Goal: Information Seeking & Learning: Understand process/instructions

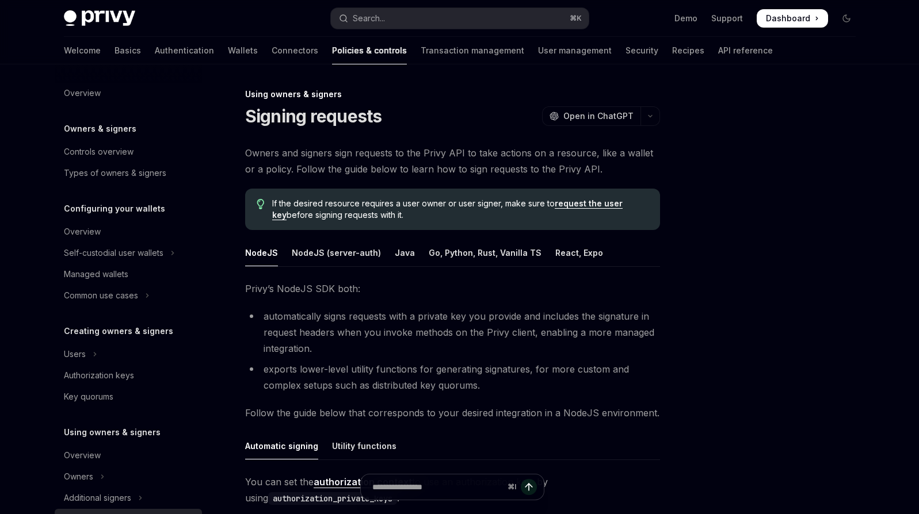
scroll to position [230, 0]
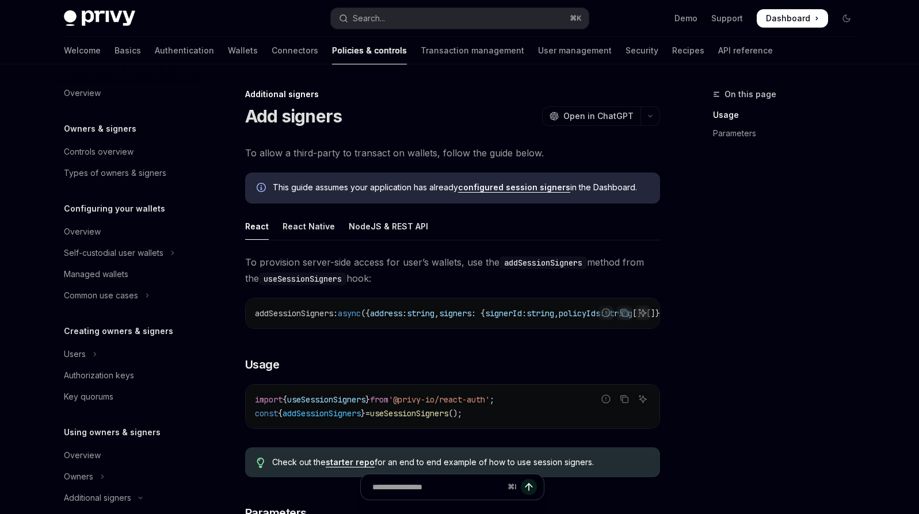
scroll to position [294, 0]
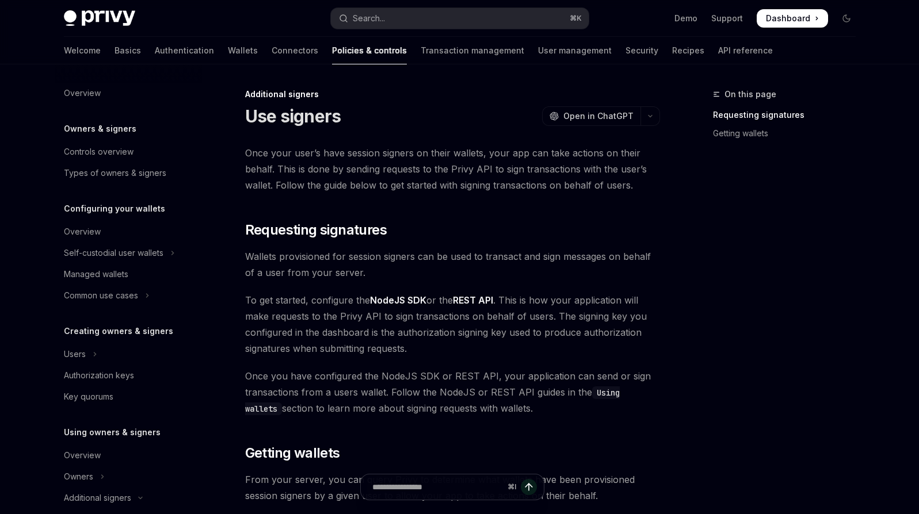
scroll to position [337, 0]
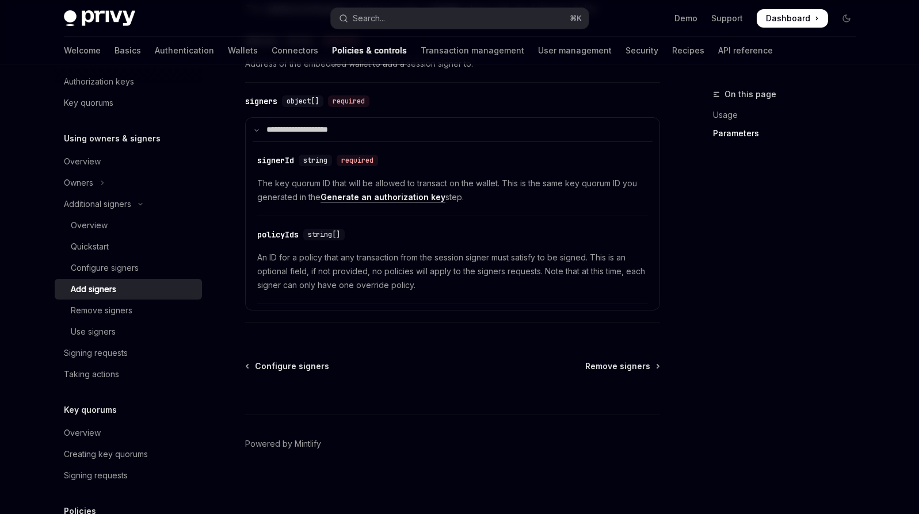
scroll to position [301, 0]
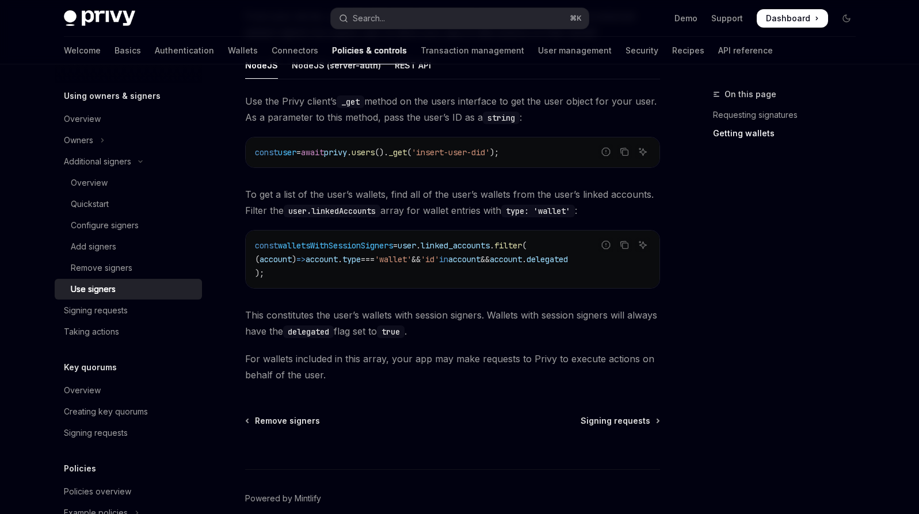
scroll to position [523, 0]
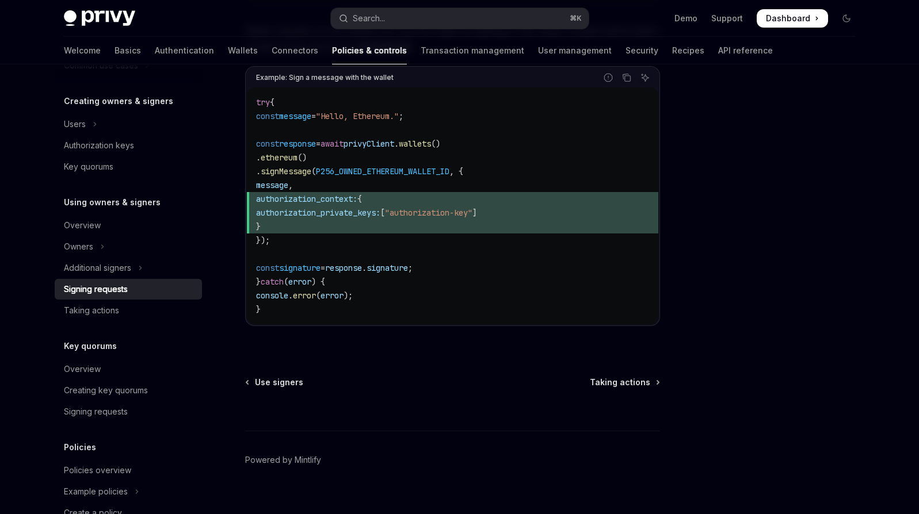
scroll to position [588, 0]
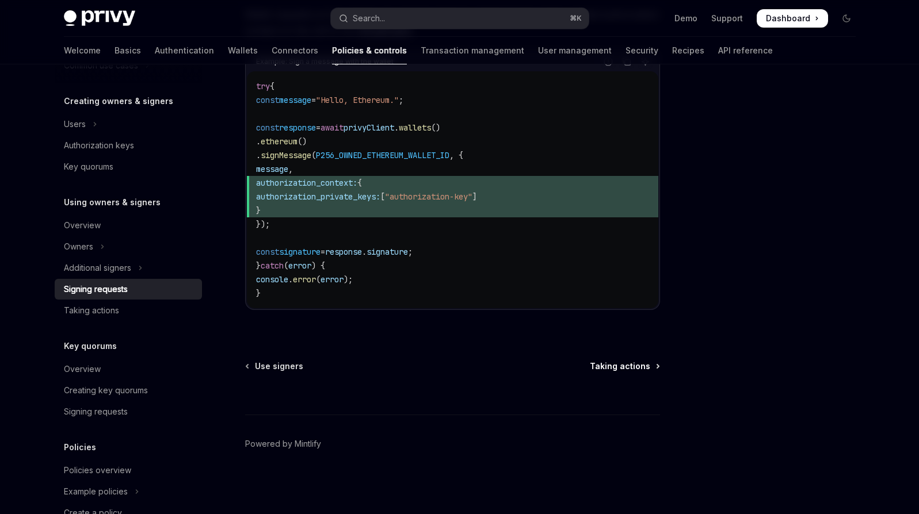
click at [622, 367] on span "Taking actions" at bounding box center [620, 367] width 60 height 12
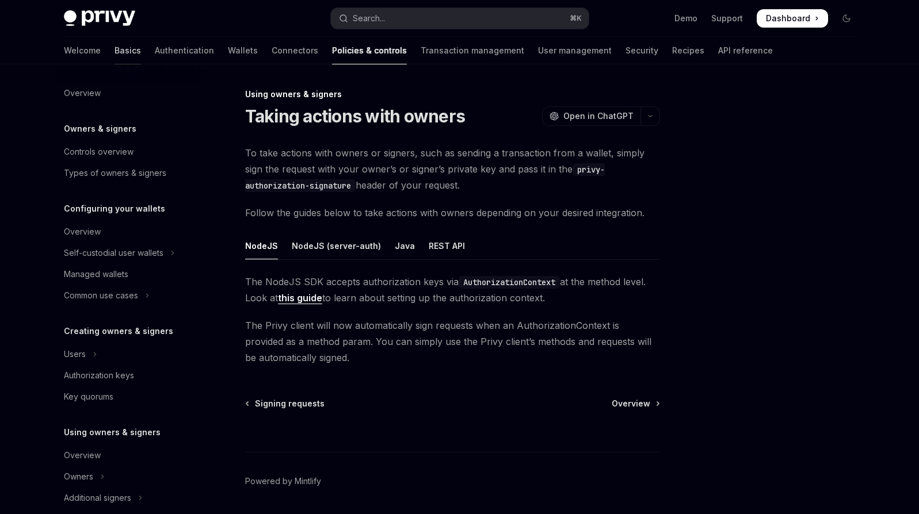
click at [114, 52] on link "Basics" at bounding box center [127, 51] width 26 height 28
type textarea "*"
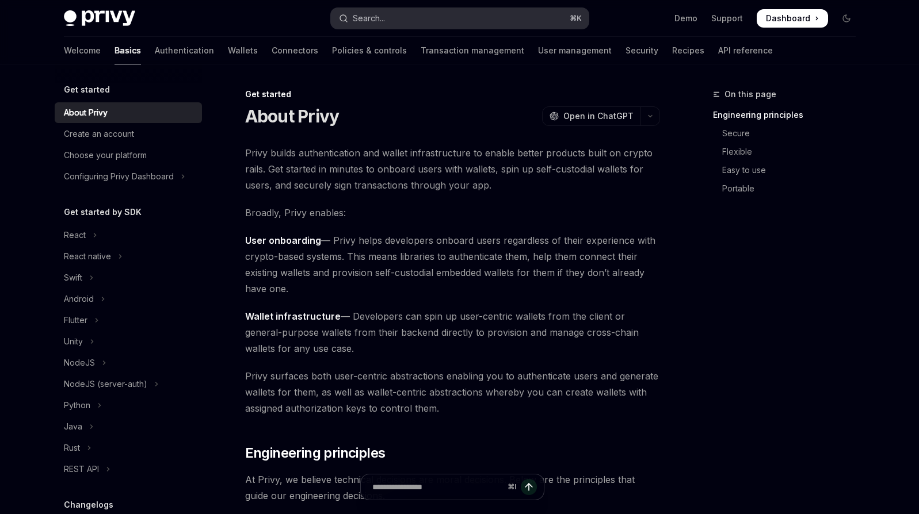
click at [412, 28] on button "Search... ⌘ K" at bounding box center [460, 18] width 258 height 21
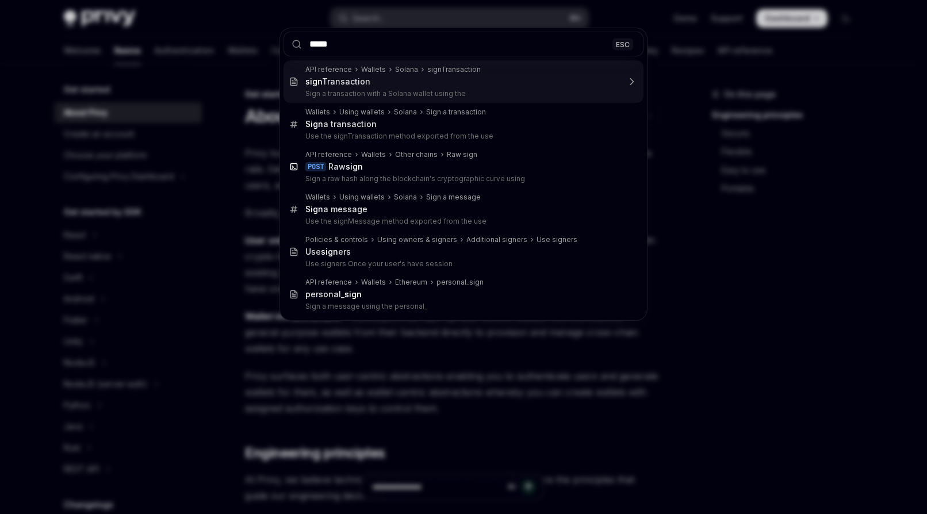
type input "******"
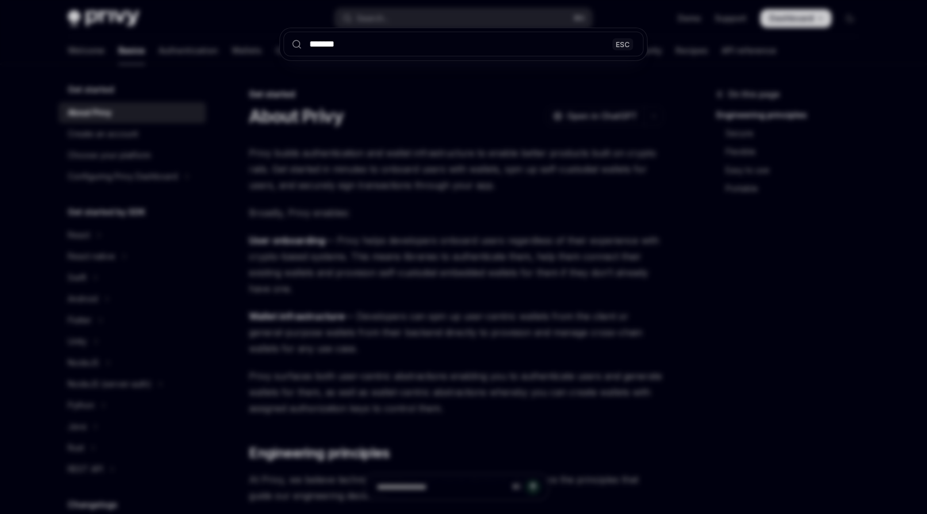
drag, startPoint x: 412, startPoint y: 28, endPoint x: 423, endPoint y: 259, distance: 231.5
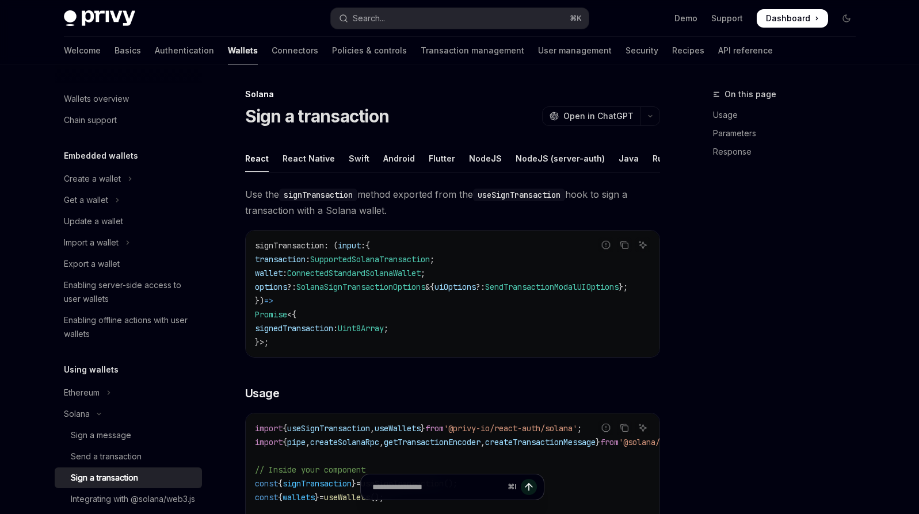
scroll to position [64, 0]
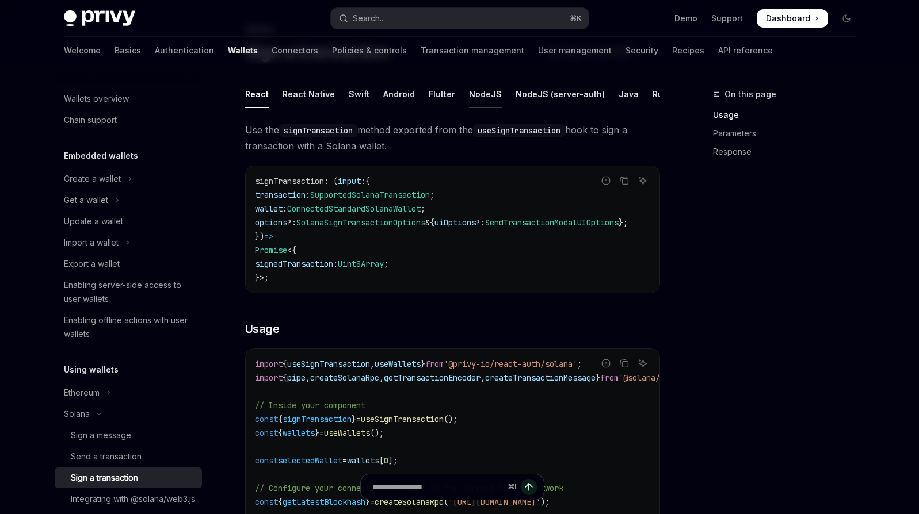
click at [481, 93] on div "NodeJS" at bounding box center [485, 94] width 33 height 27
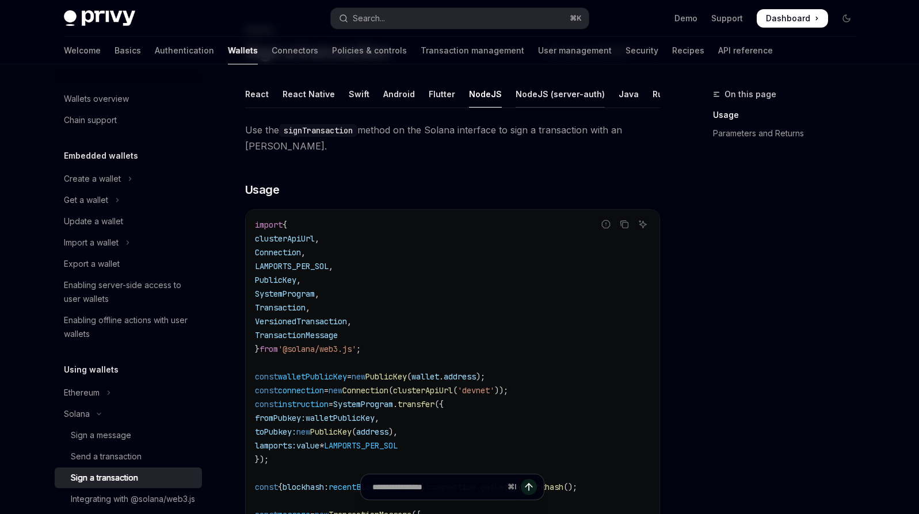
click at [552, 98] on div "NodeJS (server-auth)" at bounding box center [559, 94] width 89 height 27
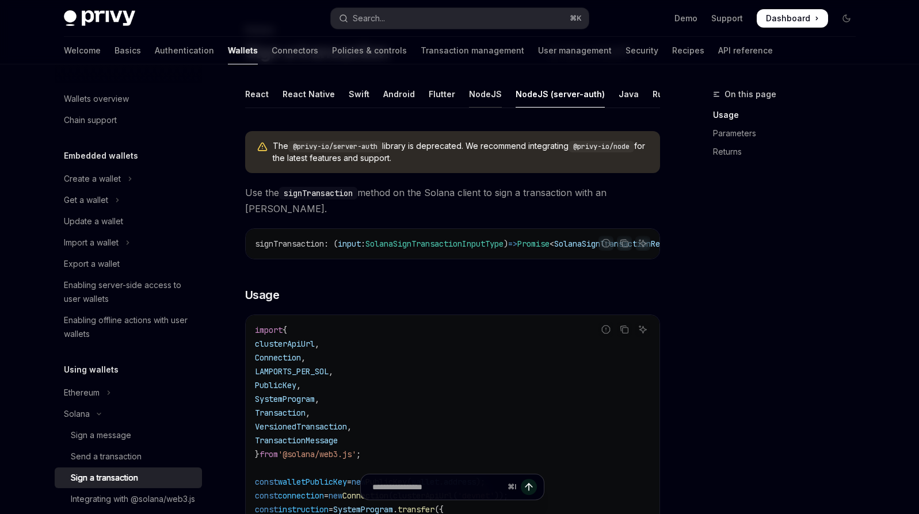
click at [475, 97] on div "NodeJS" at bounding box center [485, 94] width 33 height 27
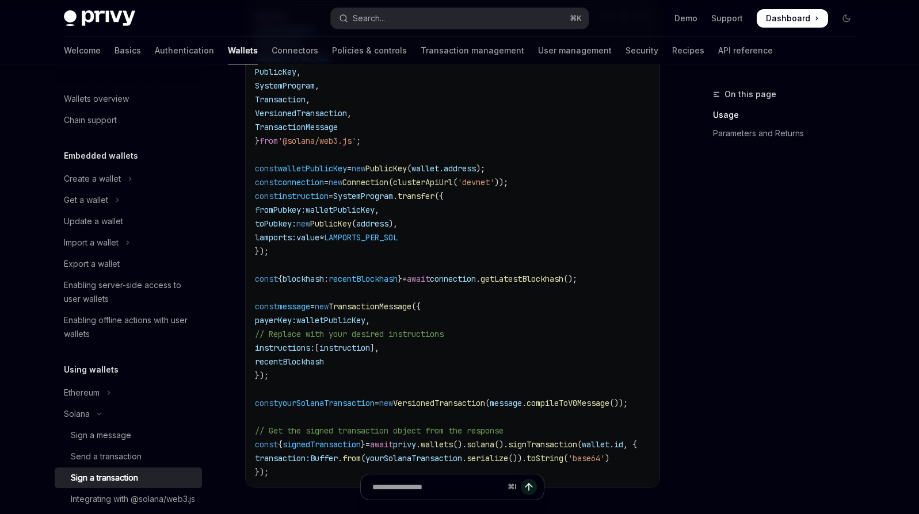
scroll to position [341, 0]
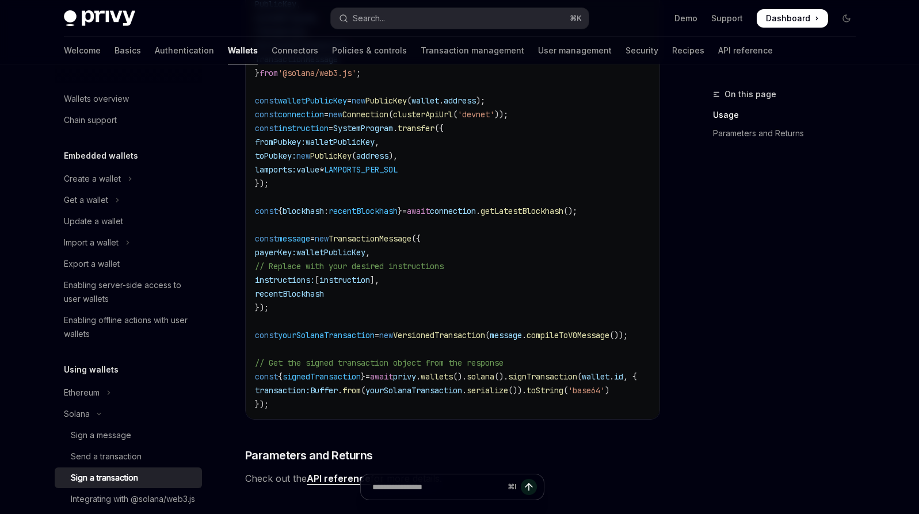
drag, startPoint x: 580, startPoint y: 427, endPoint x: 612, endPoint y: 430, distance: 32.3
click at [612, 419] on div "import { clusterApiUrl , Connection , LAMPORTS_PER_SOL , PublicKey , SystemProg…" at bounding box center [453, 177] width 414 height 486
drag, startPoint x: 594, startPoint y: 427, endPoint x: 621, endPoint y: 430, distance: 27.1
click at [621, 419] on div "import { clusterApiUrl , Connection , LAMPORTS_PER_SOL , PublicKey , SystemProg…" at bounding box center [453, 177] width 414 height 486
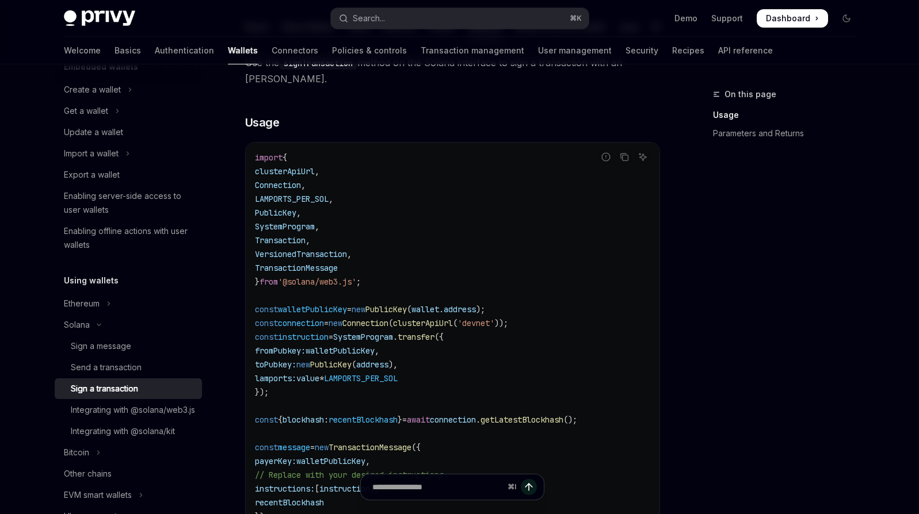
scroll to position [0, 0]
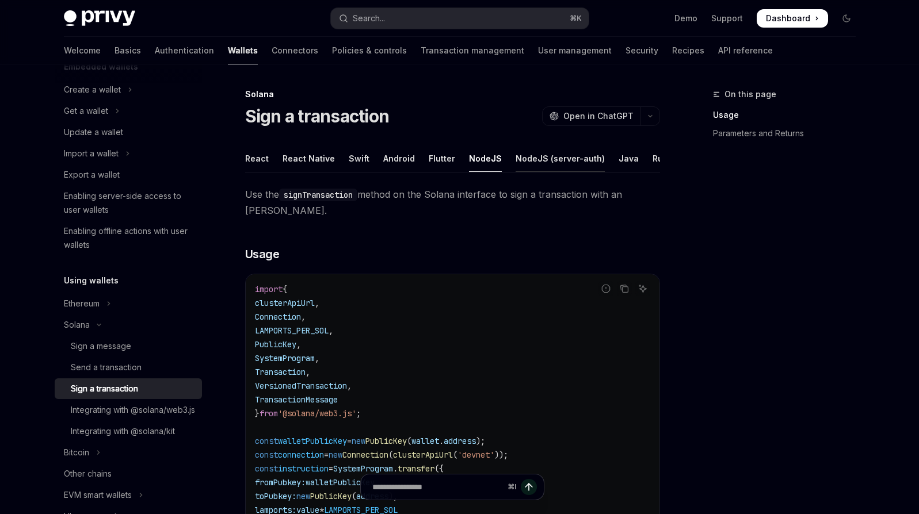
click at [550, 152] on div "NodeJS (server-auth)" at bounding box center [559, 158] width 89 height 27
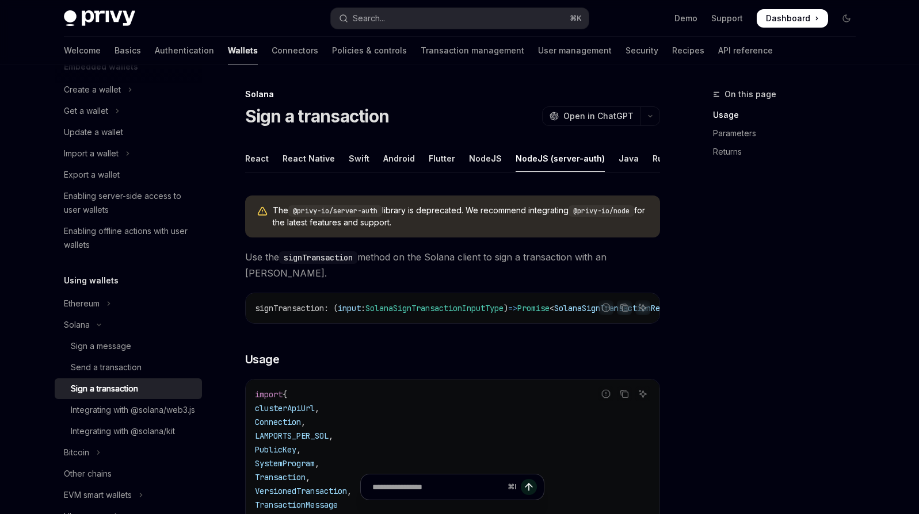
click at [542, 159] on div "NodeJS (server-auth)" at bounding box center [559, 158] width 89 height 27
click at [476, 159] on div "NodeJS" at bounding box center [485, 158] width 33 height 27
type textarea "*"
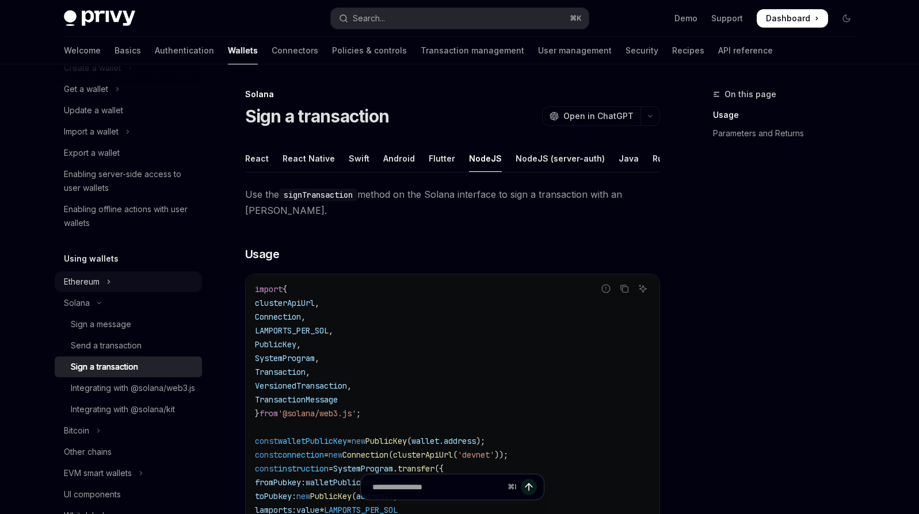
scroll to position [207, 0]
